Goal: Understand process/instructions

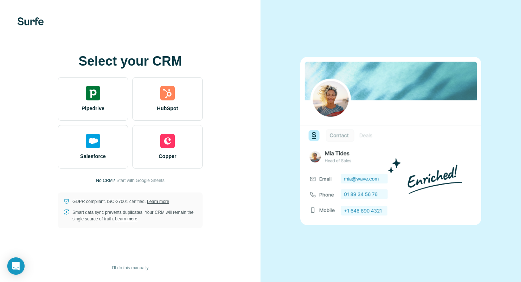
click at [132, 267] on span "I’ll do this manually" at bounding box center [130, 267] width 37 height 7
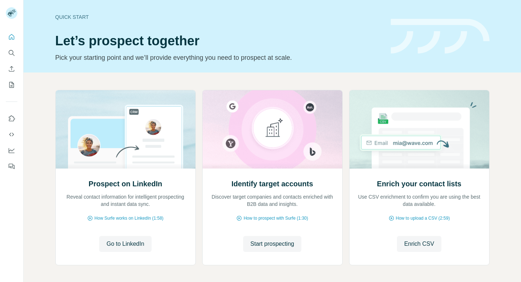
click at [121, 249] on button "Go to LinkedIn" at bounding box center [125, 244] width 52 height 16
click at [125, 243] on span "Go to LinkedIn" at bounding box center [125, 243] width 38 height 9
